Goal: Obtain resource: Download file/media

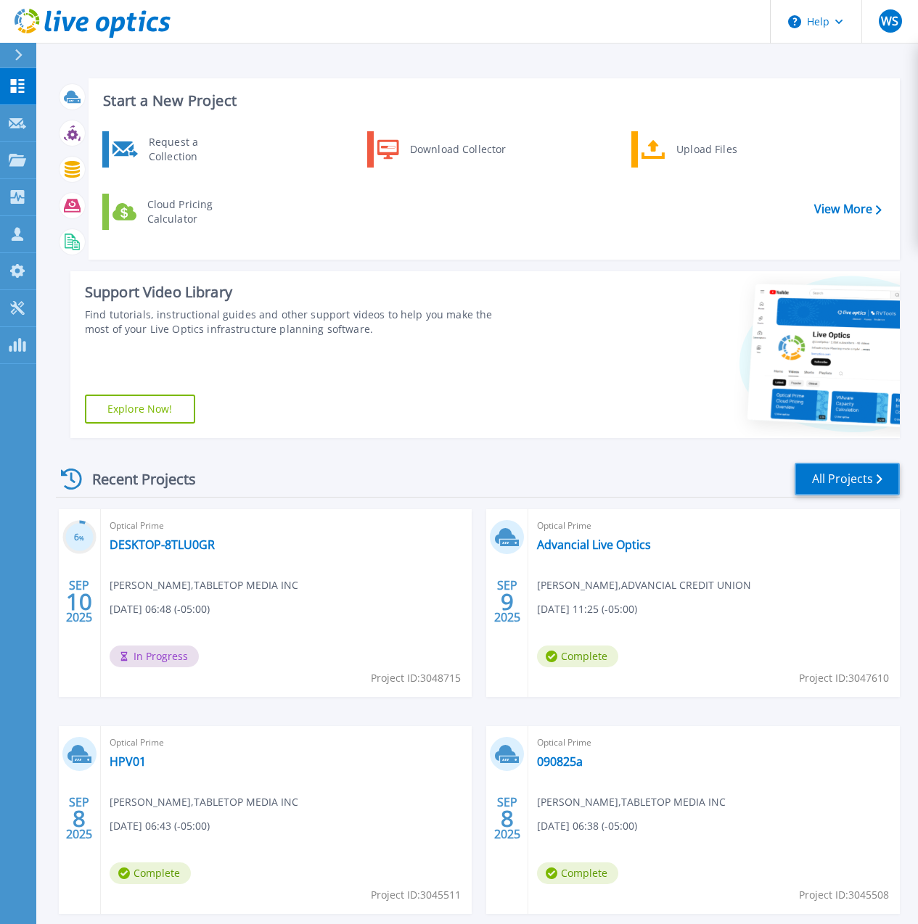
click at [834, 477] on link "All Projects" at bounding box center [846, 479] width 105 height 33
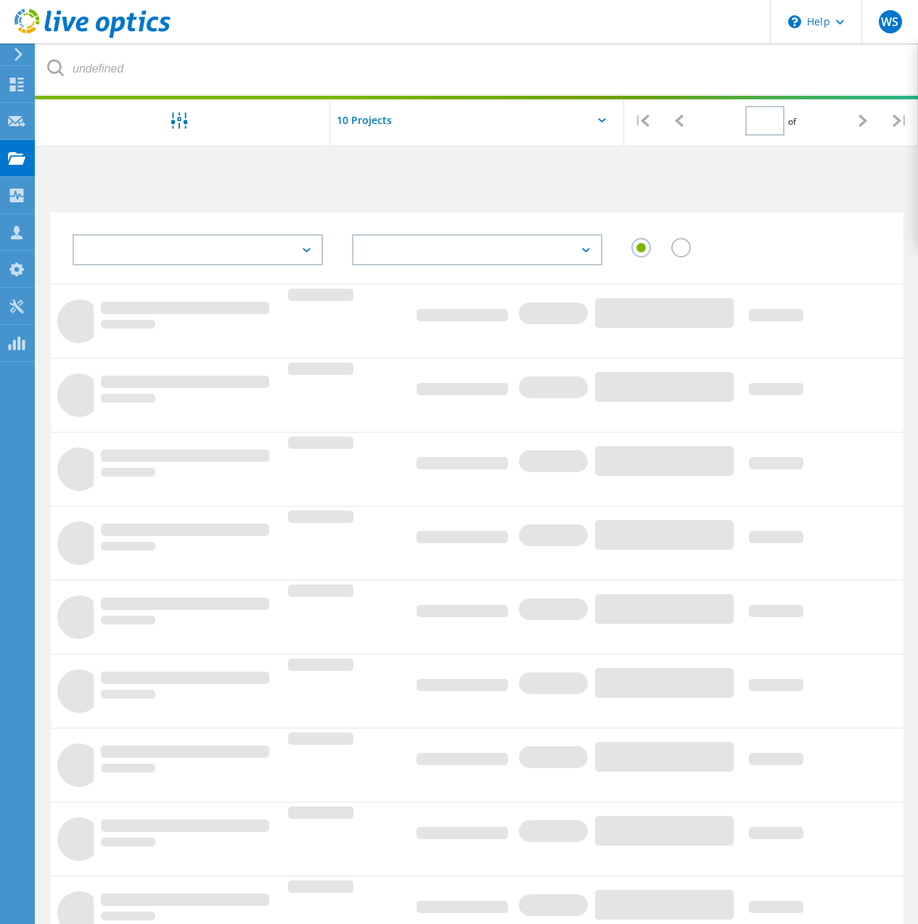
type input "1"
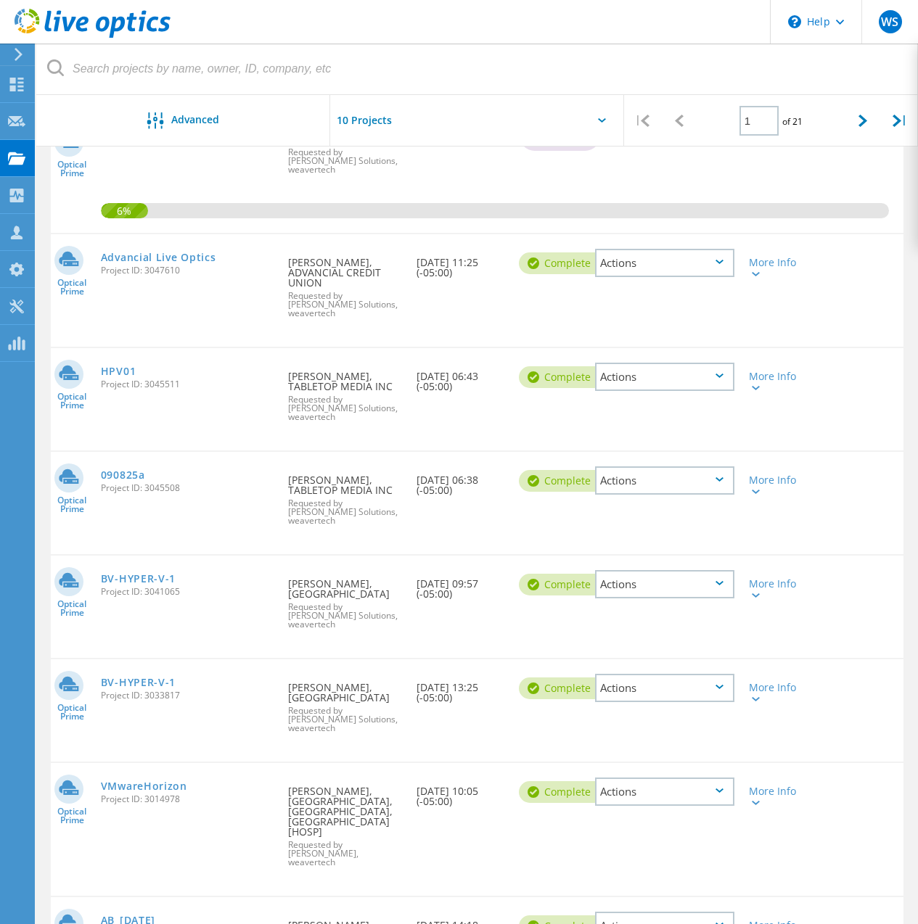
scroll to position [363, 0]
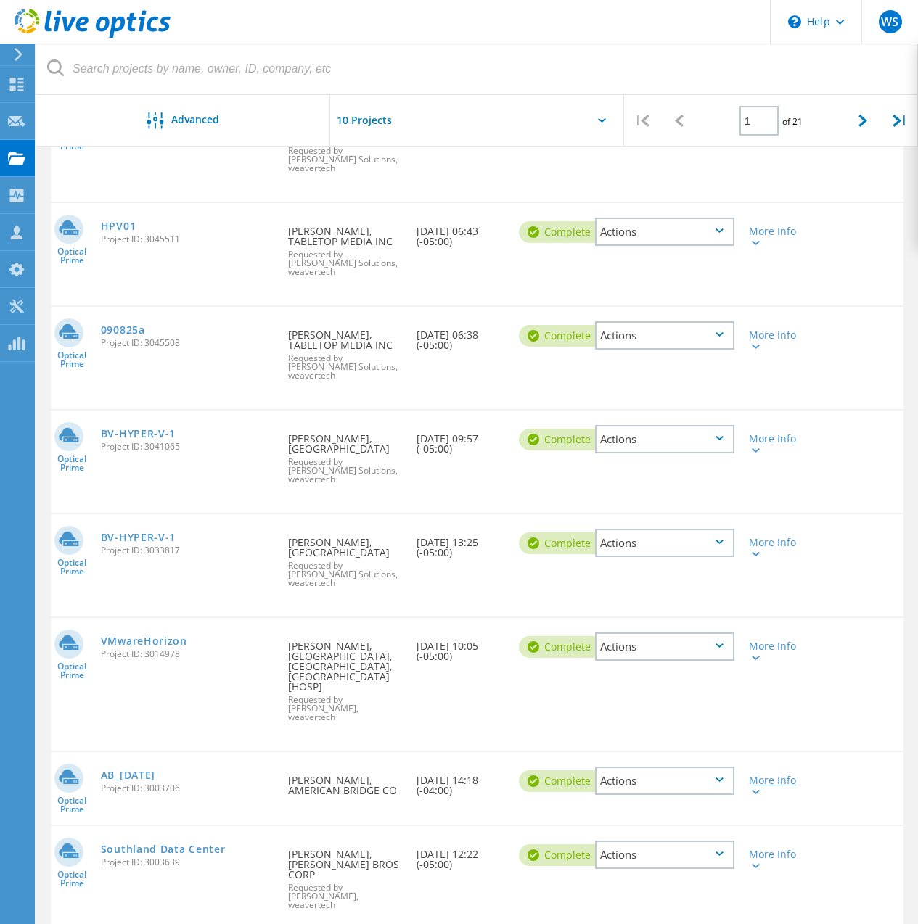
click at [772, 775] on div "More Info" at bounding box center [776, 785] width 54 height 20
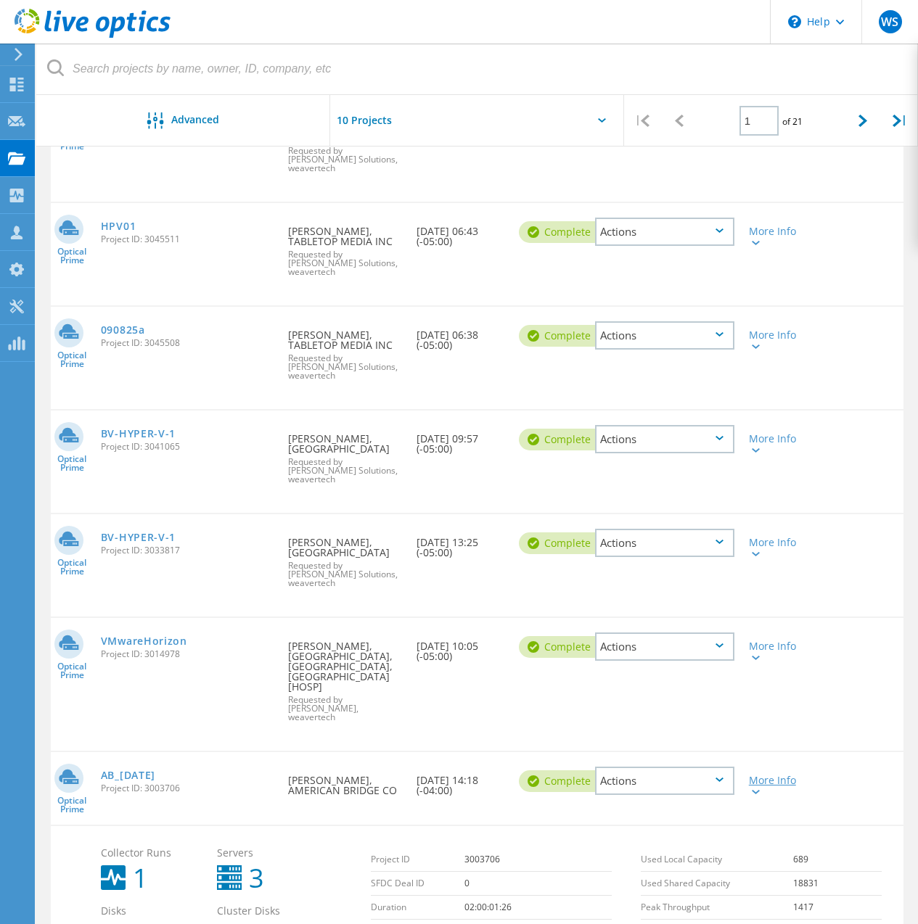
click at [770, 775] on div "More Info" at bounding box center [776, 785] width 54 height 20
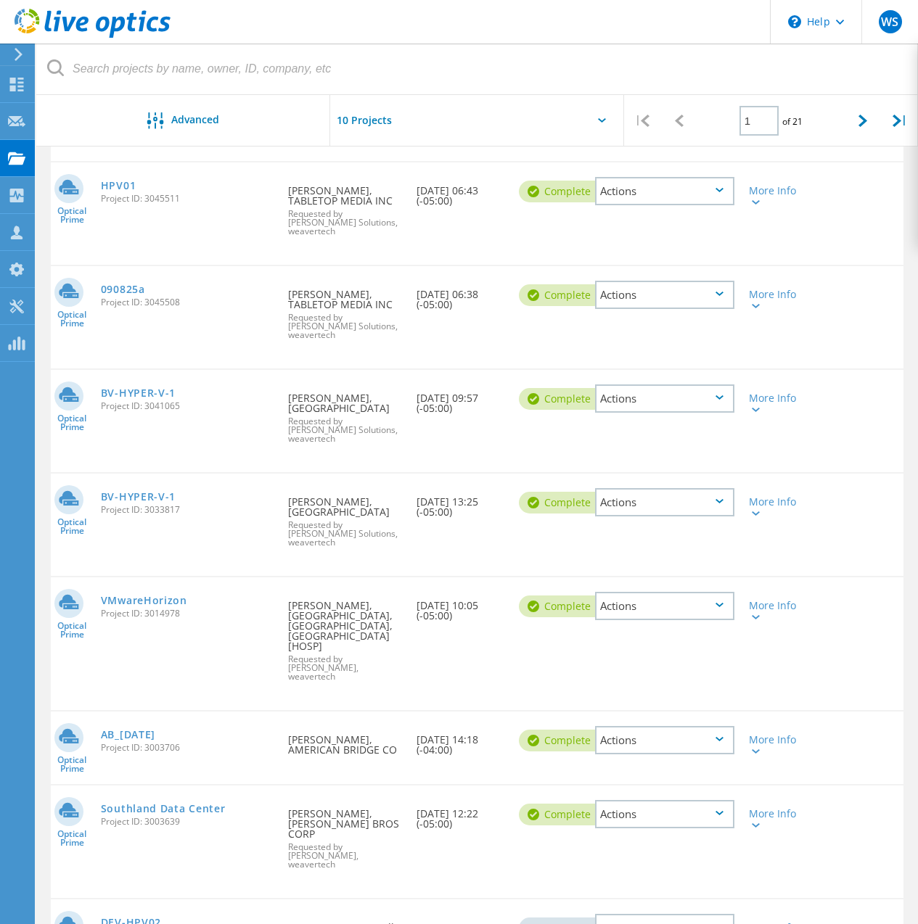
scroll to position [419, 0]
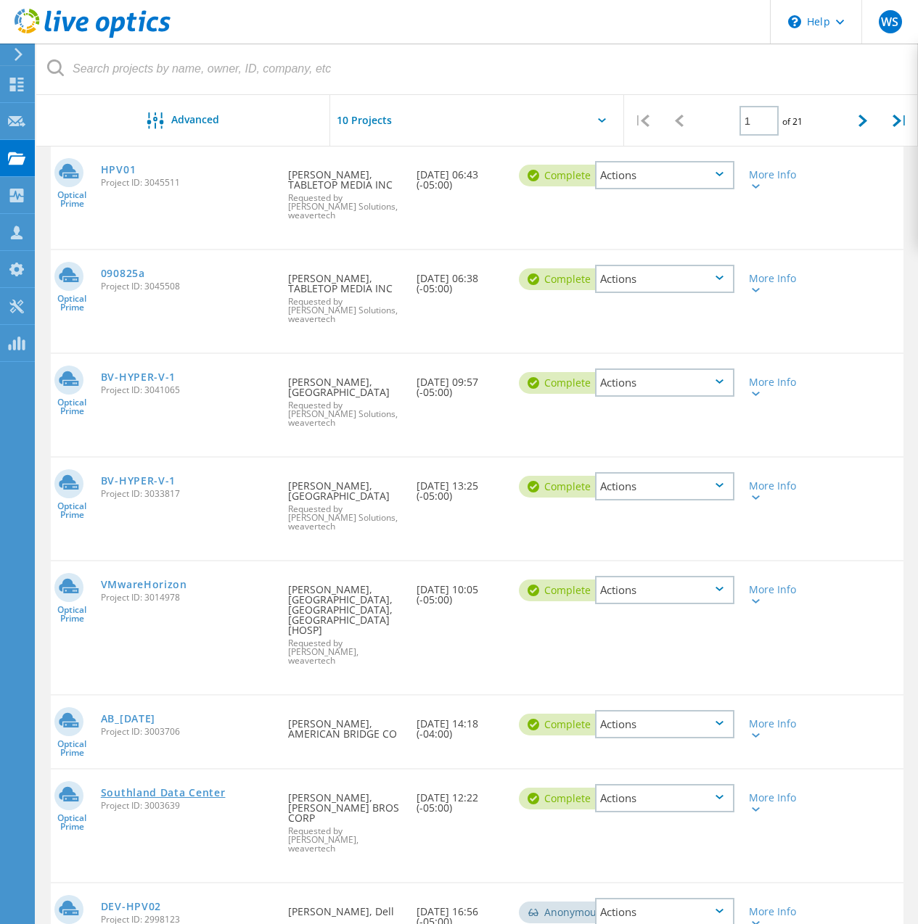
click at [173, 788] on link "Southland Data Center" at bounding box center [163, 793] width 125 height 10
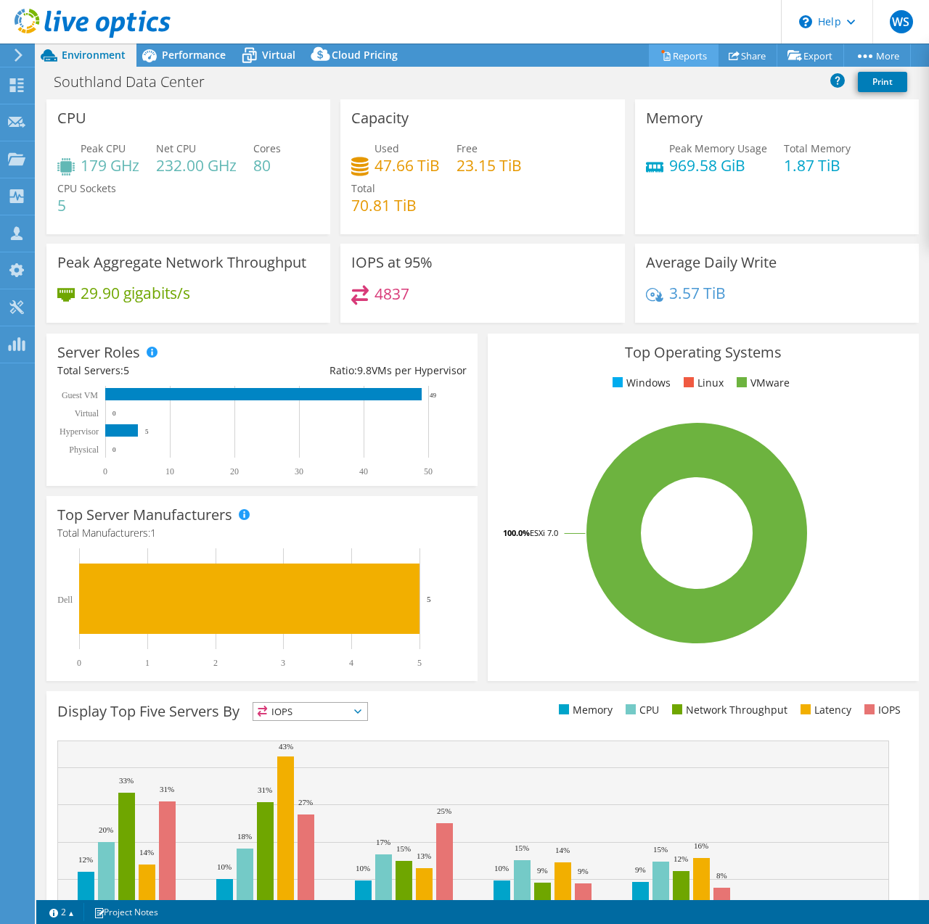
click at [681, 51] on link "Reports" at bounding box center [684, 55] width 70 height 22
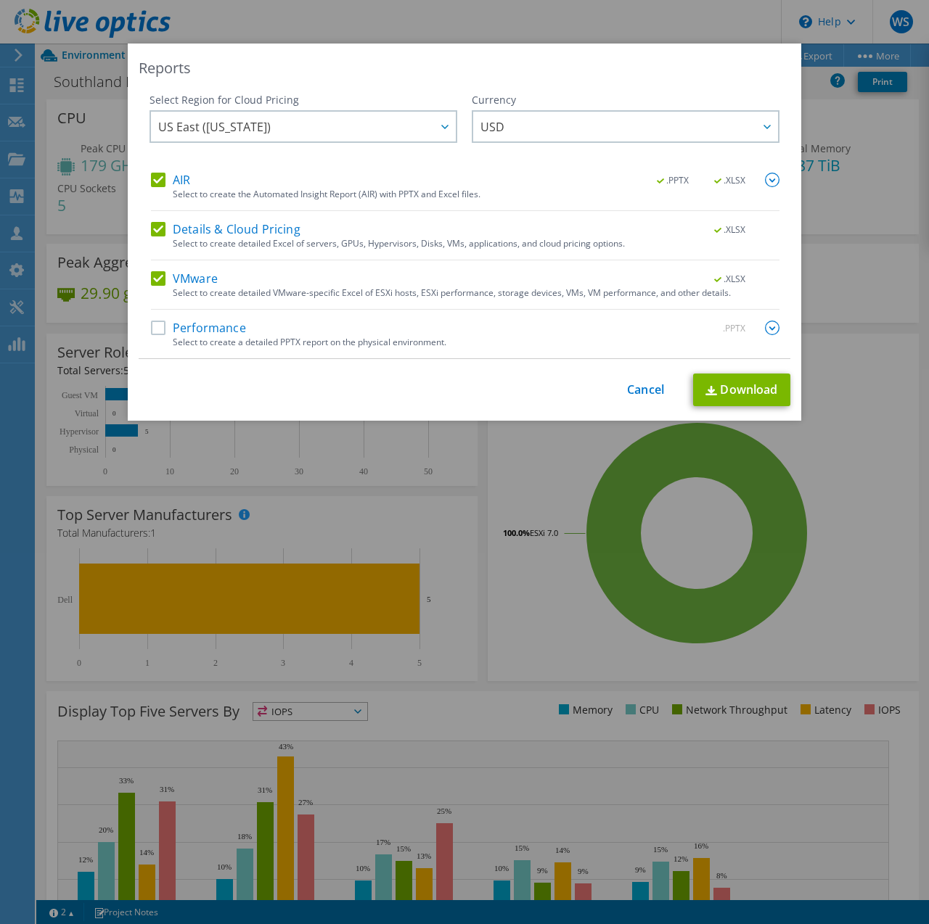
click at [157, 231] on label "Details & Cloud Pricing" at bounding box center [225, 229] width 149 height 15
click at [0, 0] on input "Details & Cloud Pricing" at bounding box center [0, 0] width 0 height 0
click at [152, 281] on label "VMware" at bounding box center [184, 278] width 67 height 15
click at [0, 0] on input "VMware" at bounding box center [0, 0] width 0 height 0
click at [767, 186] on img at bounding box center [772, 180] width 15 height 15
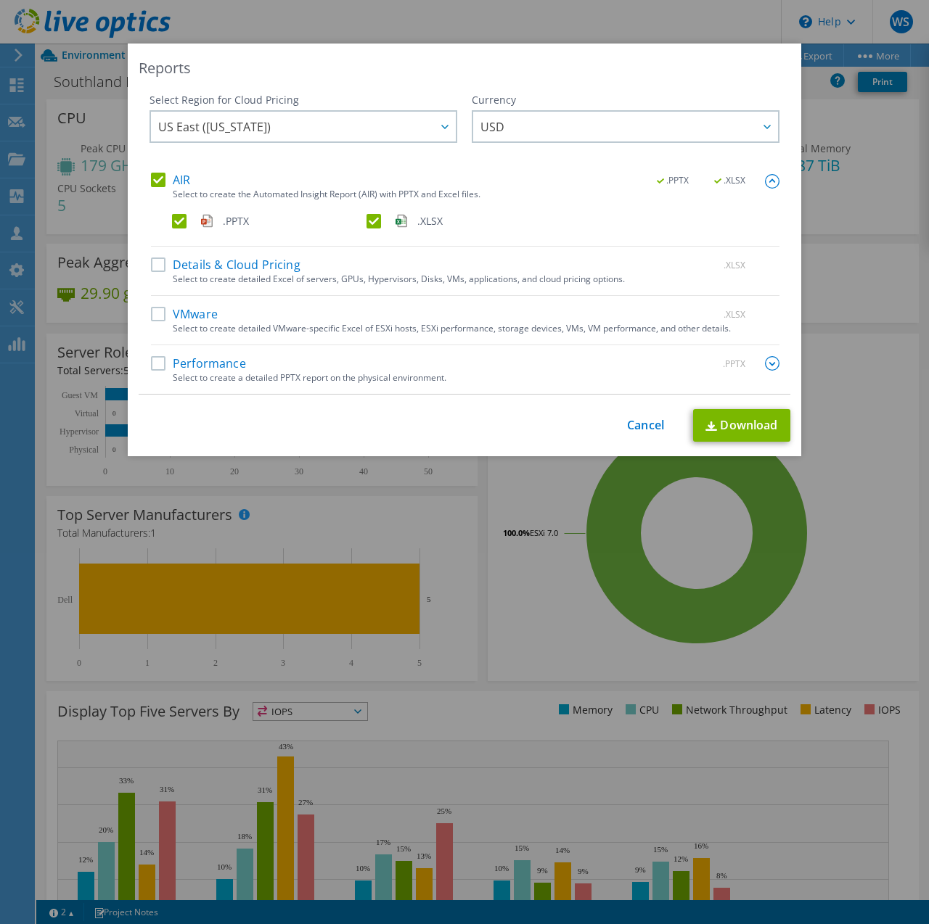
drag, startPoint x: 173, startPoint y: 219, endPoint x: 184, endPoint y: 218, distance: 10.9
click at [175, 218] on label ".PPTX" at bounding box center [268, 221] width 192 height 15
click at [0, 0] on input ".PPTX" at bounding box center [0, 0] width 0 height 0
click at [728, 427] on link "Download" at bounding box center [741, 425] width 97 height 33
click at [635, 424] on link "Cancel" at bounding box center [645, 426] width 37 height 14
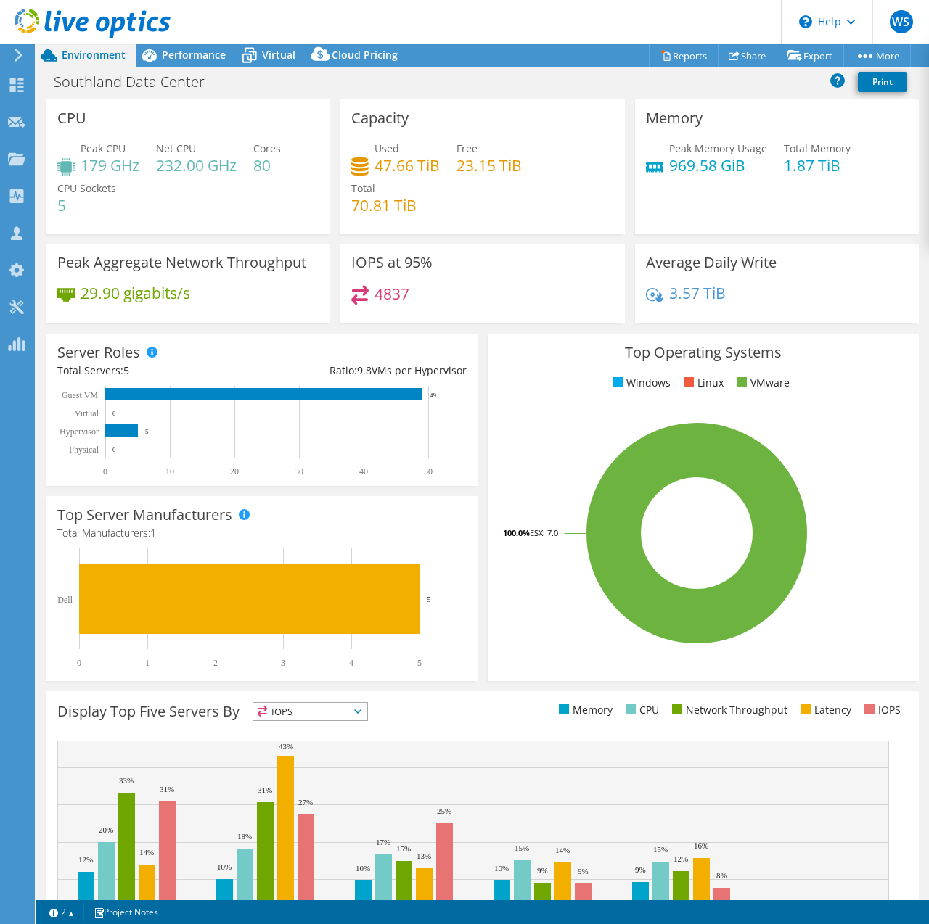
click at [46, 16] on icon at bounding box center [93, 24] width 156 height 30
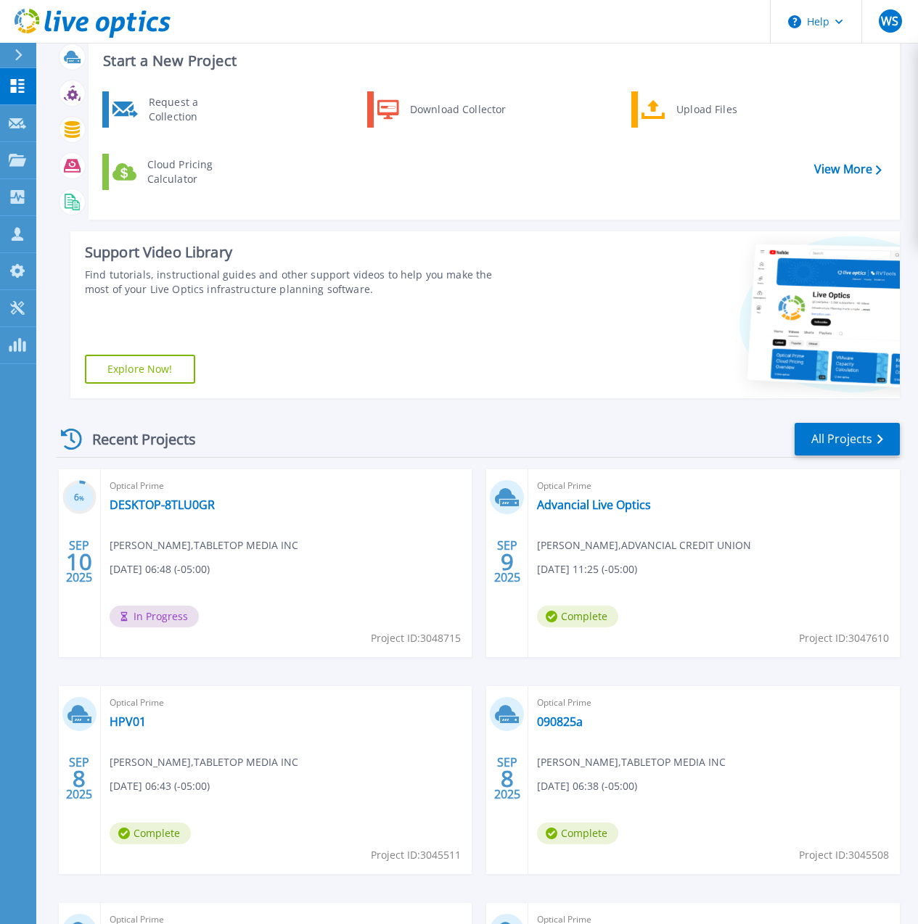
scroll to position [74, 0]
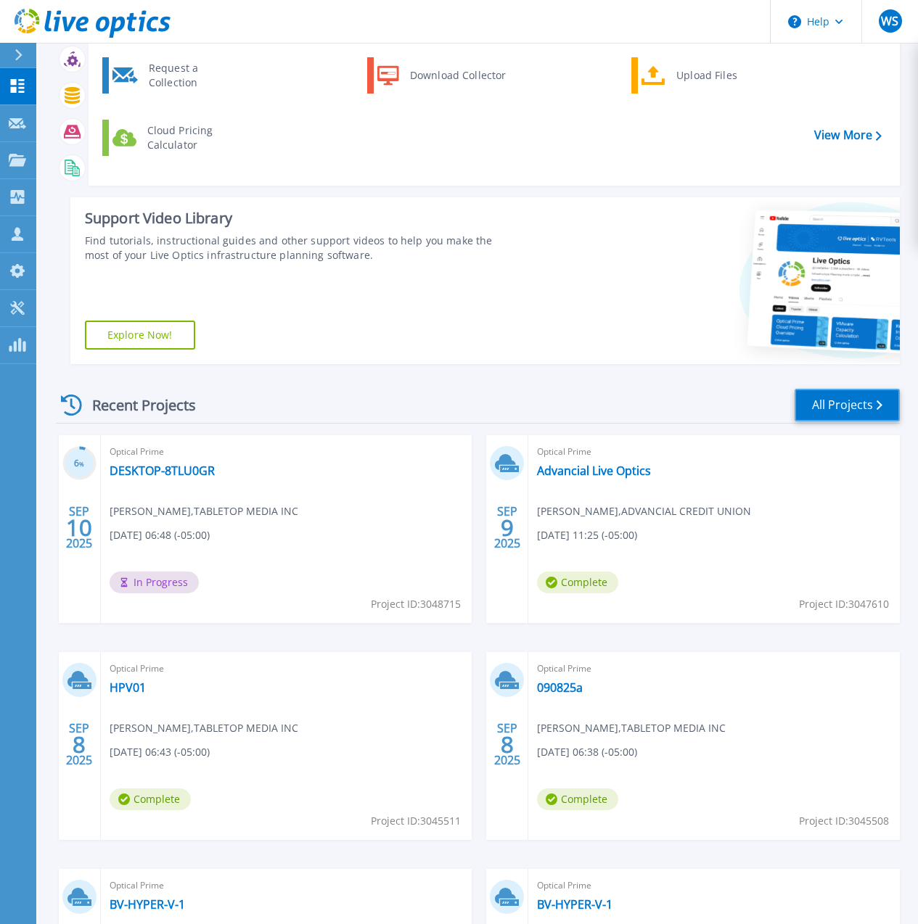
click at [843, 407] on link "All Projects" at bounding box center [846, 405] width 105 height 33
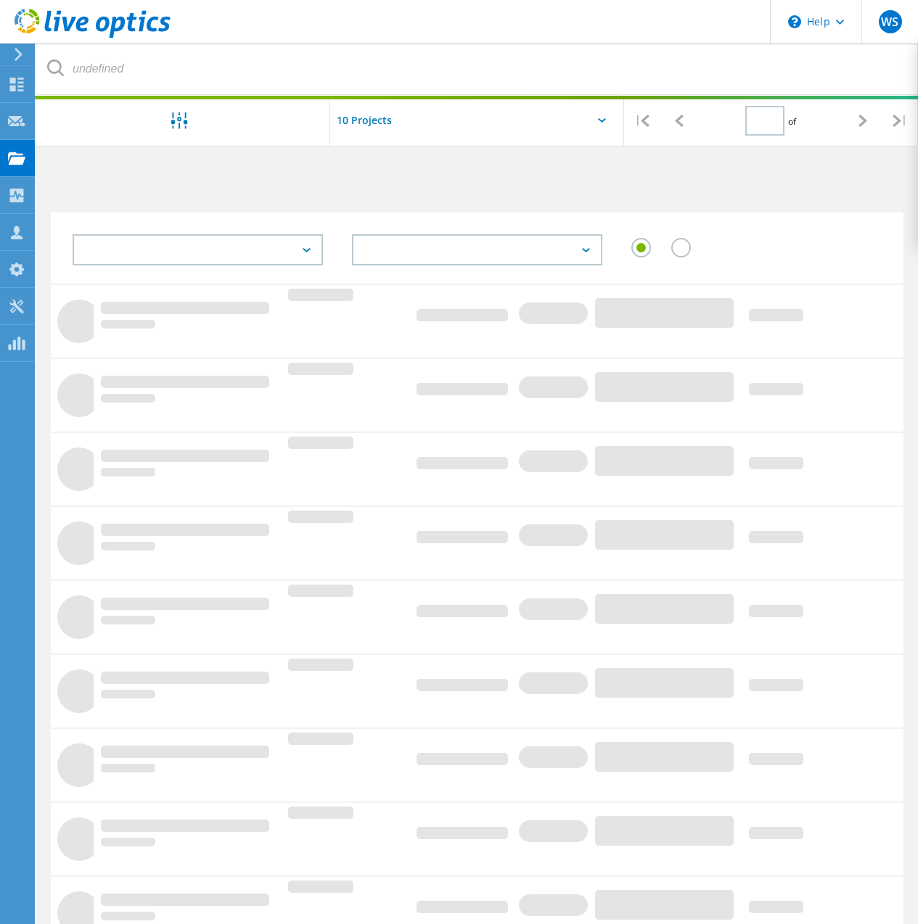
type input "1"
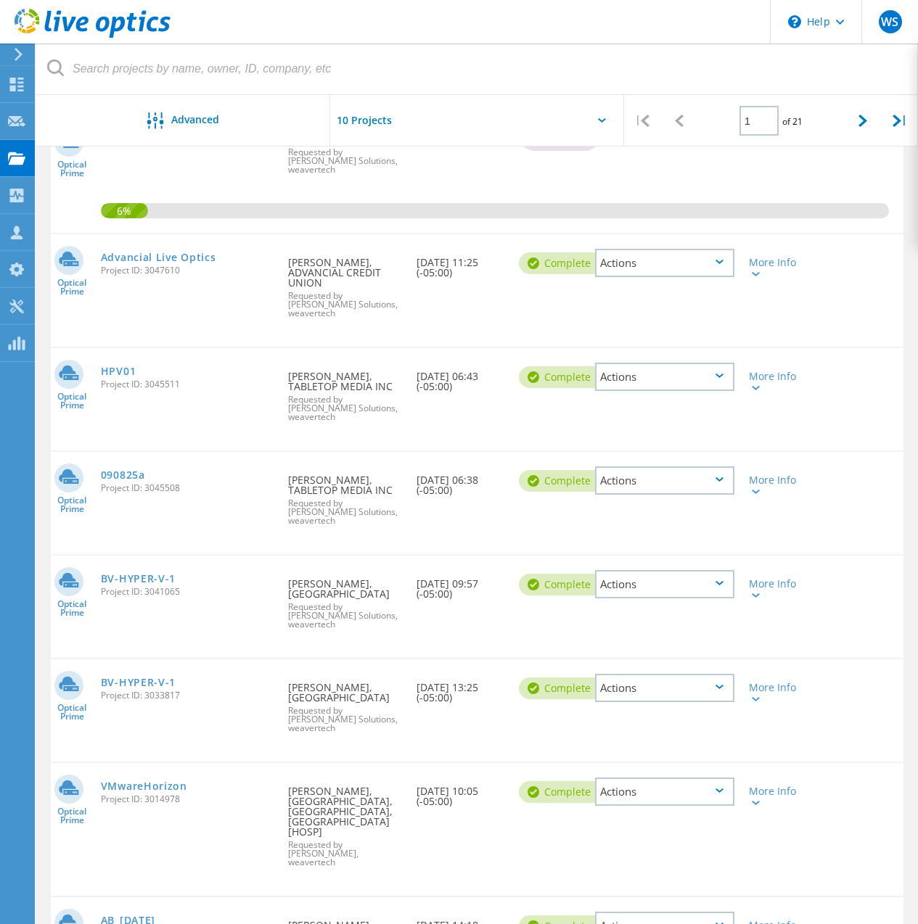
scroll to position [419, 0]
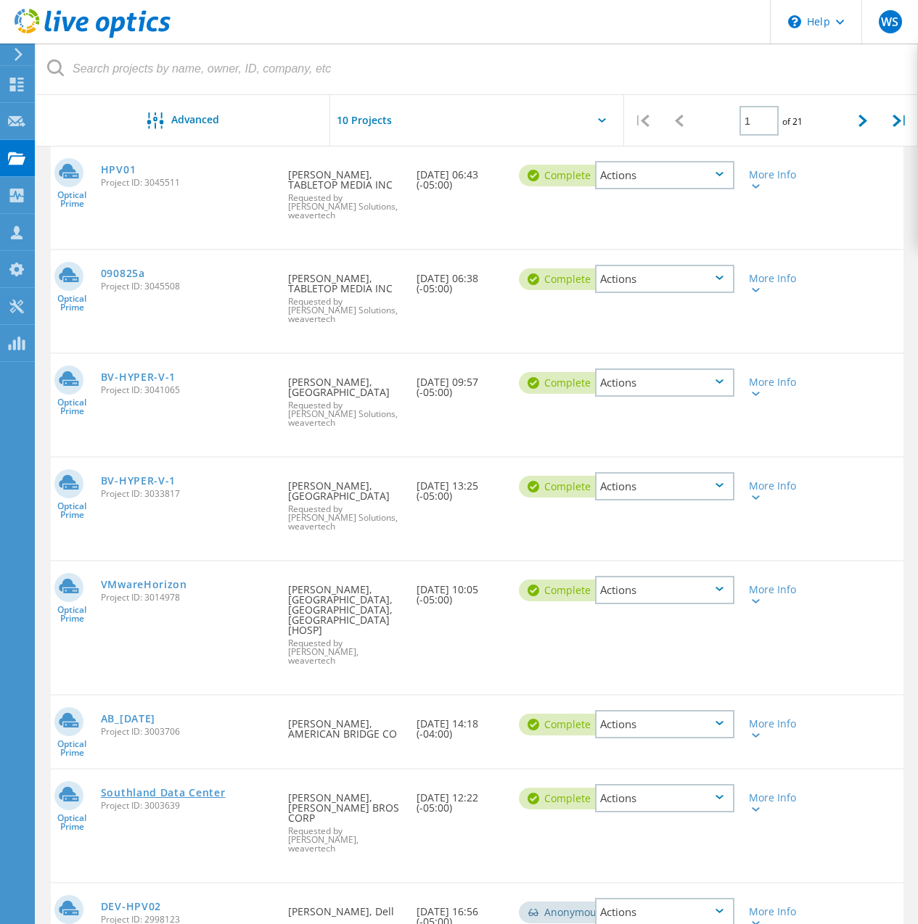
click at [191, 788] on link "Southland Data Center" at bounding box center [163, 793] width 125 height 10
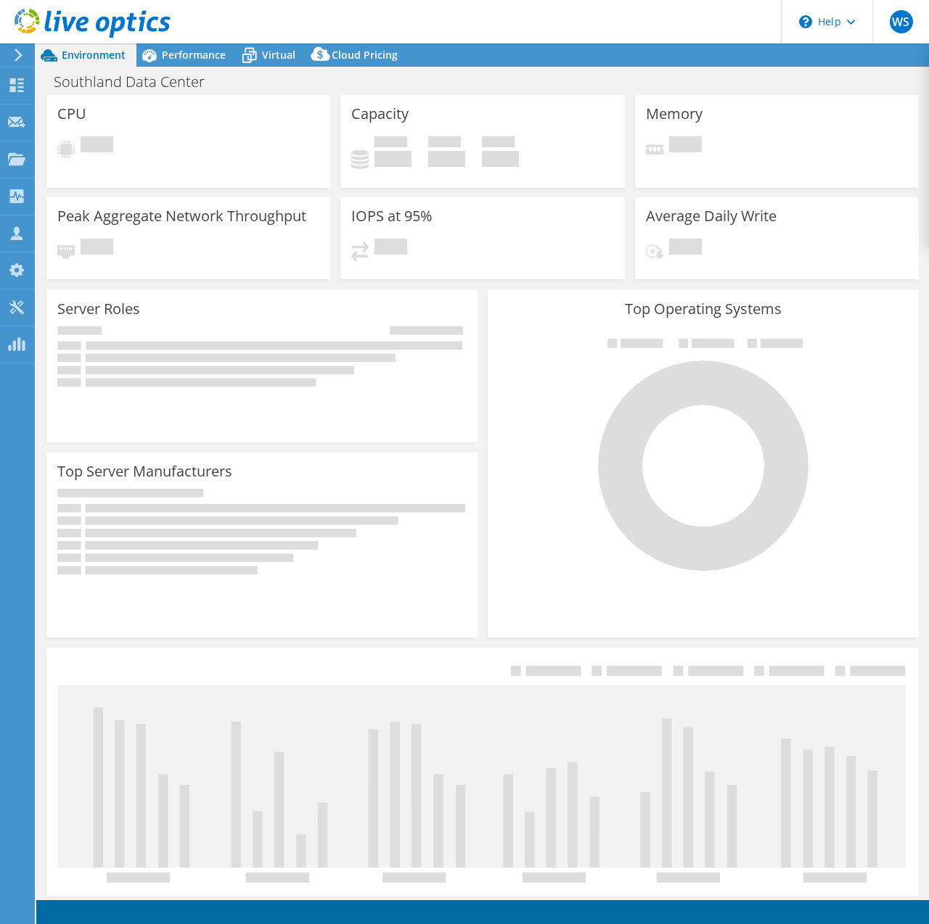
select select "USD"
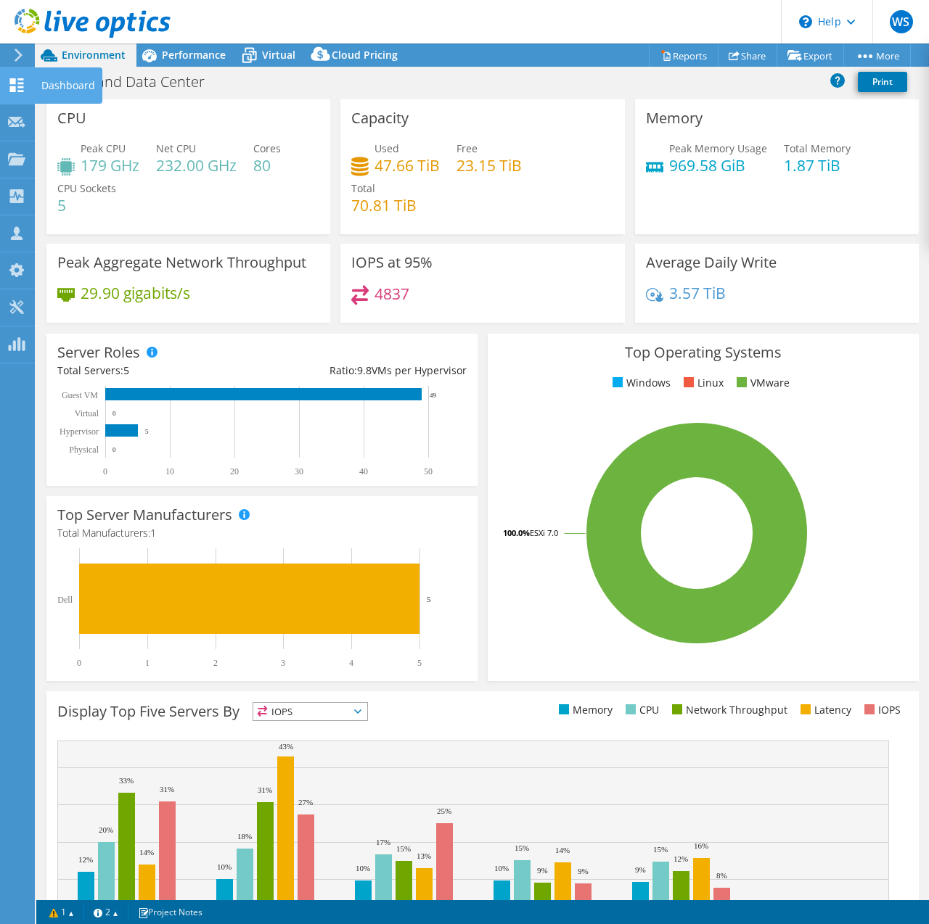
click at [19, 82] on use at bounding box center [17, 85] width 14 height 14
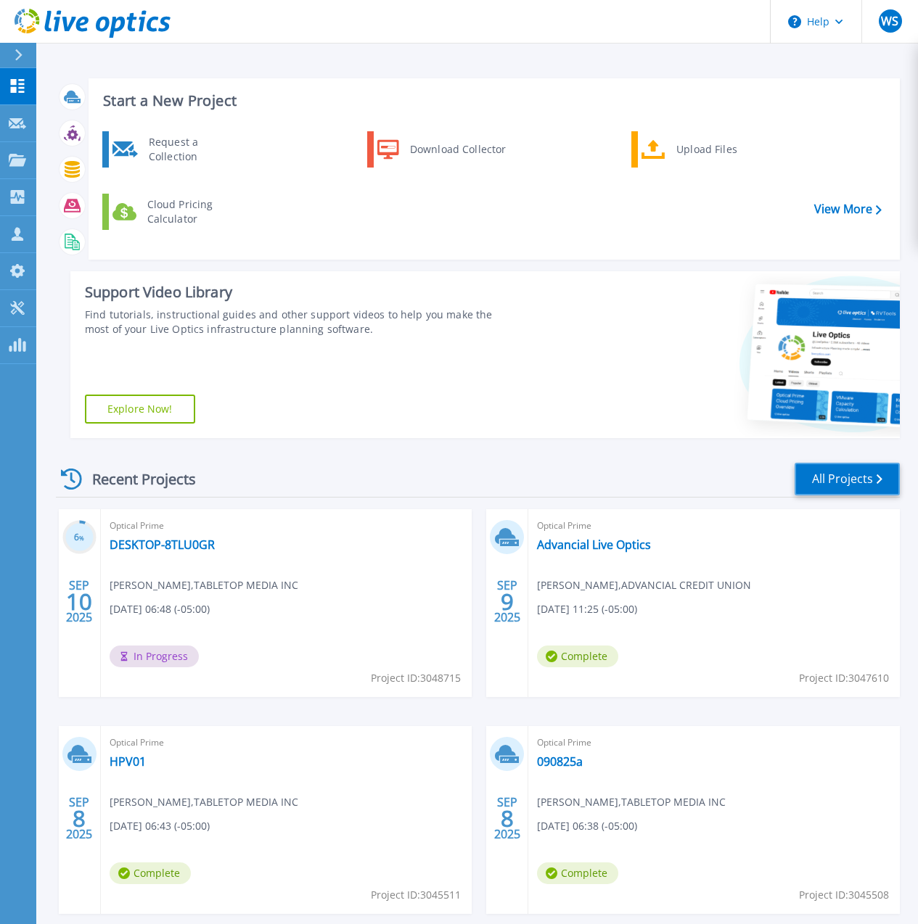
click at [857, 472] on link "All Projects" at bounding box center [846, 479] width 105 height 33
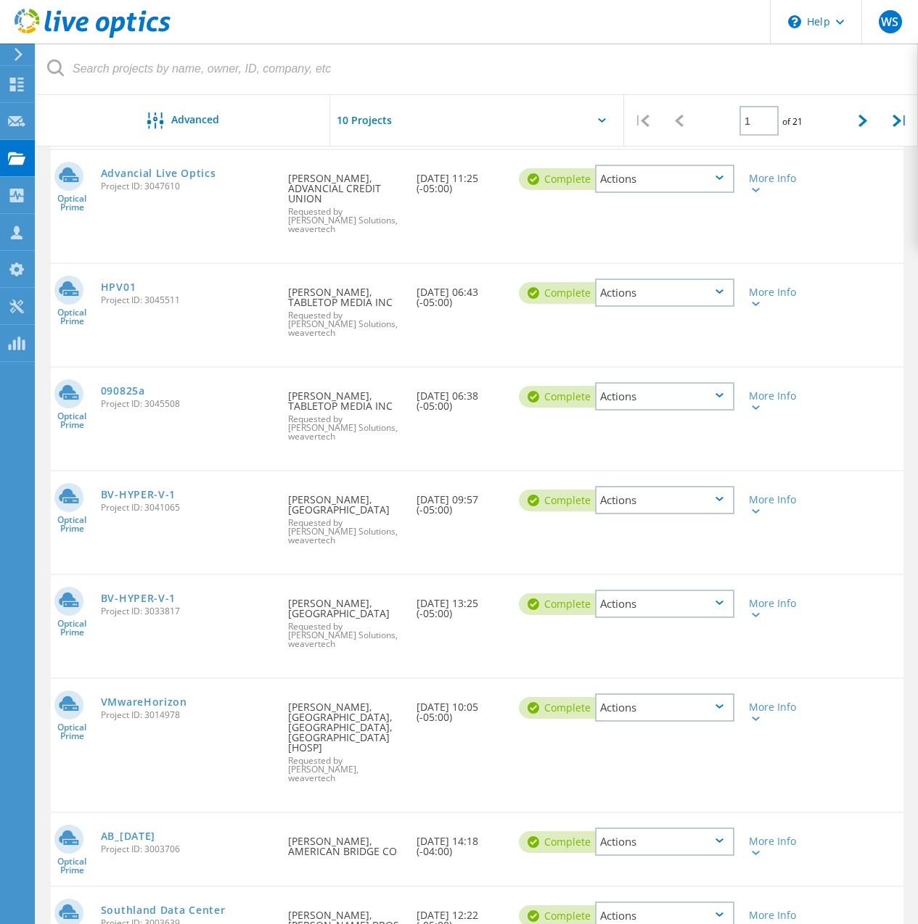
scroll to position [419, 0]
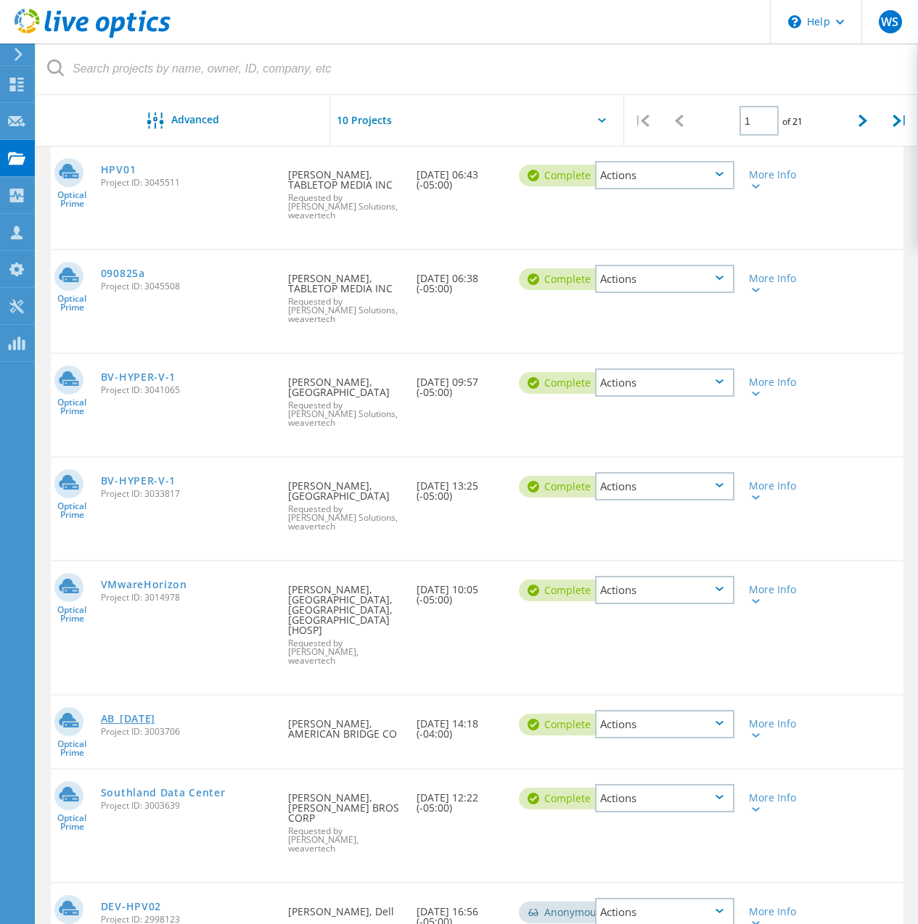
click at [138, 714] on link "AB_[DATE]" at bounding box center [128, 719] width 54 height 10
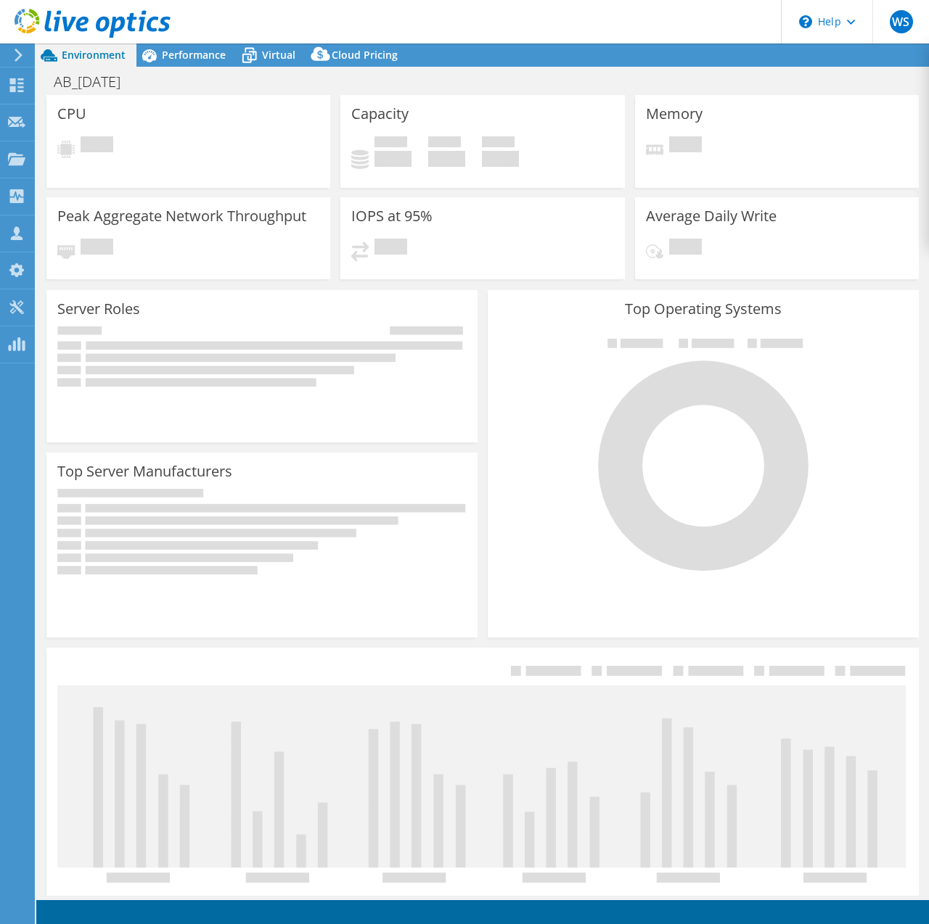
select select "USD"
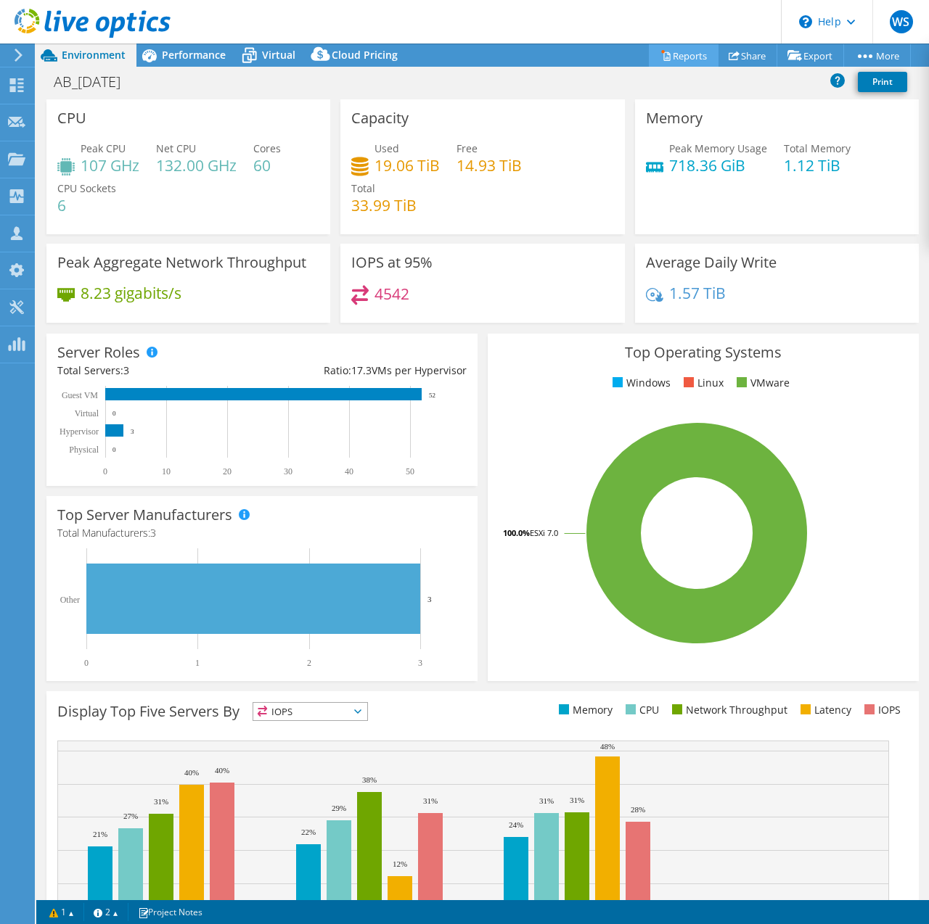
click at [680, 54] on link "Reports" at bounding box center [684, 55] width 70 height 22
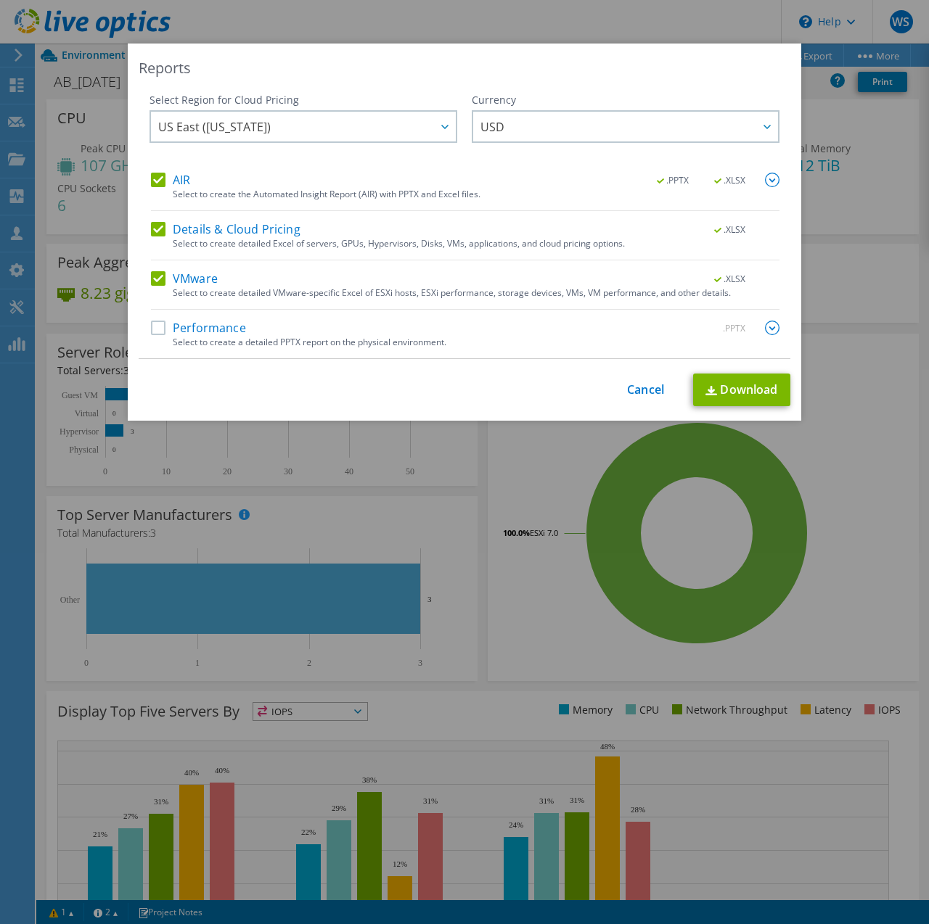
click at [152, 229] on label "Details & Cloud Pricing" at bounding box center [225, 229] width 149 height 15
click at [0, 0] on input "Details & Cloud Pricing" at bounding box center [0, 0] width 0 height 0
click at [152, 278] on label "VMware" at bounding box center [184, 278] width 67 height 15
click at [0, 0] on input "VMware" at bounding box center [0, 0] width 0 height 0
click at [772, 178] on img at bounding box center [772, 180] width 15 height 15
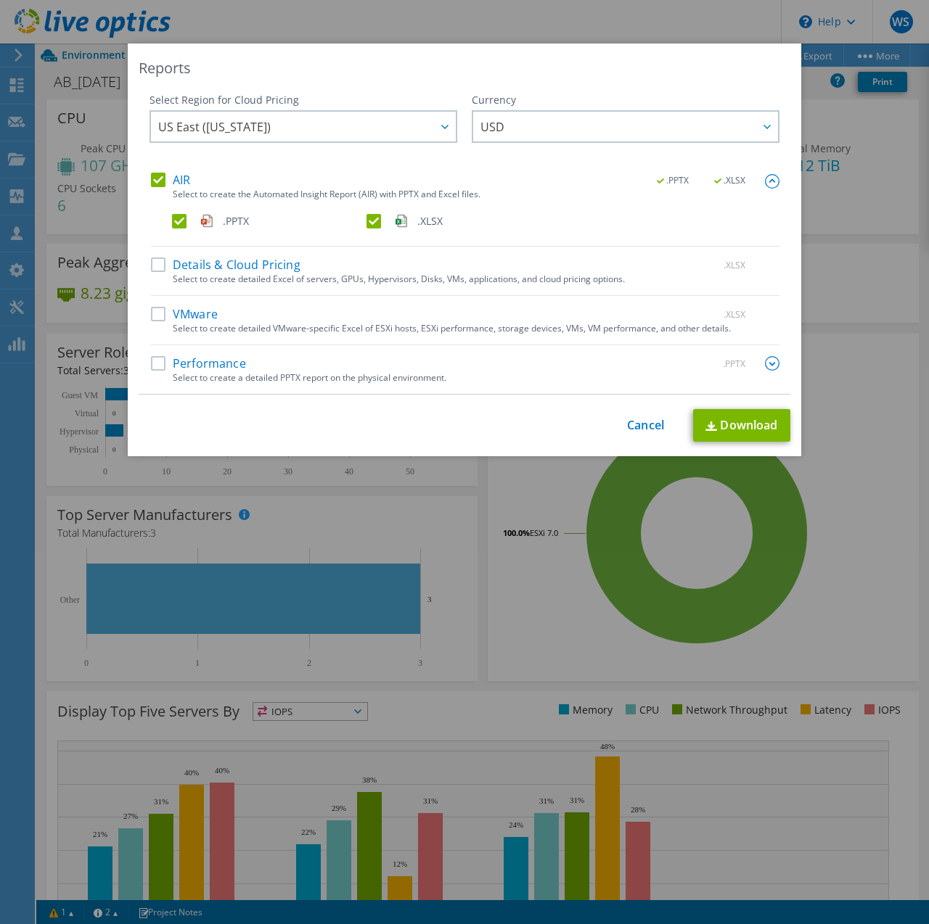
click at [166, 221] on div "AIR .PPTX .XLSX Select to create the Automated Insight Report (AIR) with PPTX a…" at bounding box center [465, 210] width 628 height 74
click at [172, 221] on label ".PPTX" at bounding box center [268, 221] width 192 height 15
click at [0, 0] on input ".PPTX" at bounding box center [0, 0] width 0 height 0
click at [714, 416] on link "Download" at bounding box center [741, 425] width 97 height 33
